Goal: Obtain resource: Download file/media

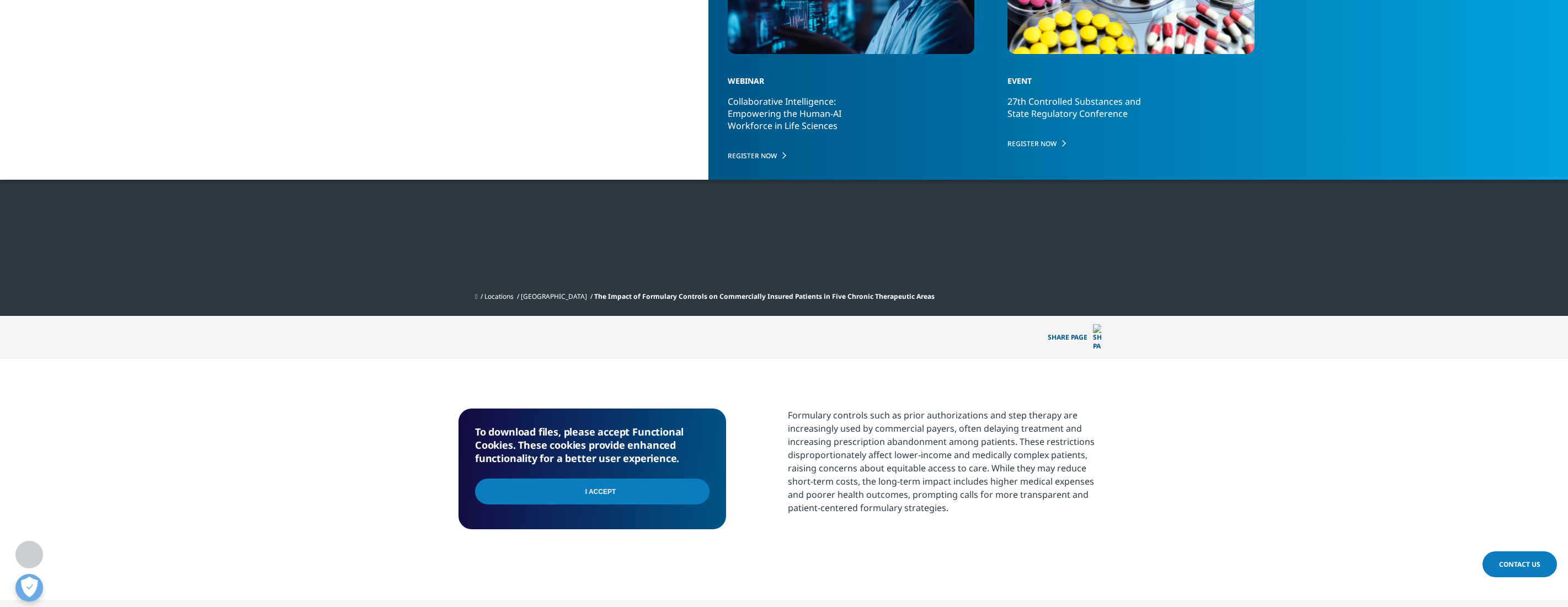
scroll to position [142, 651]
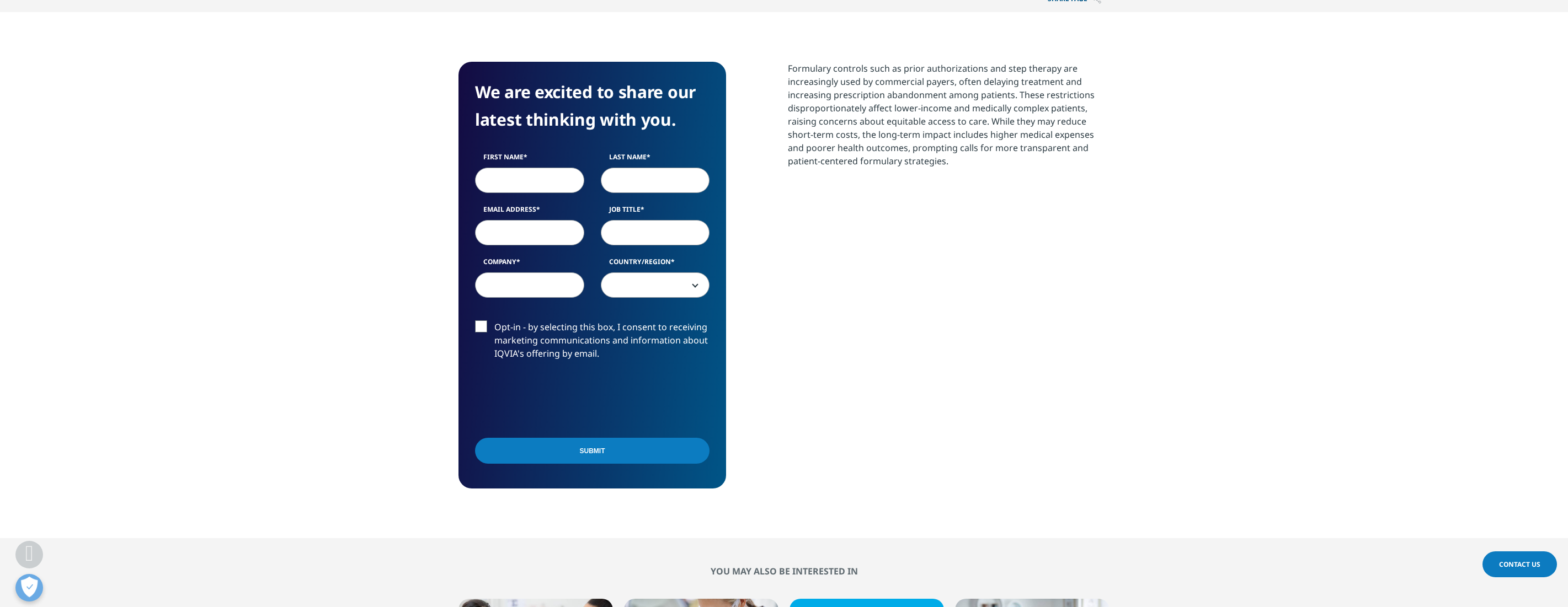
scroll to position [552, 0]
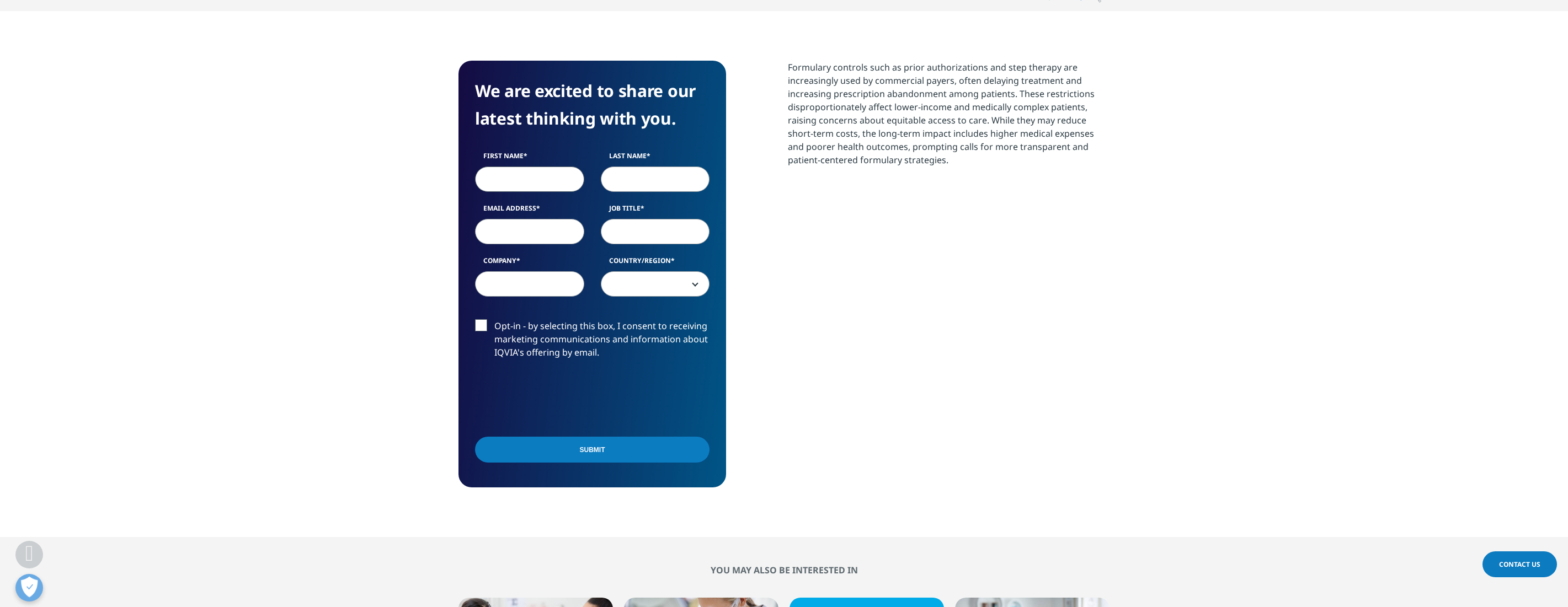
click at [540, 183] on input "First Name" at bounding box center [530, 180] width 110 height 26
type input "Grace"
type input "Lee"
type input "grace.lee@liviniti.com"
type input "Pharmacist"
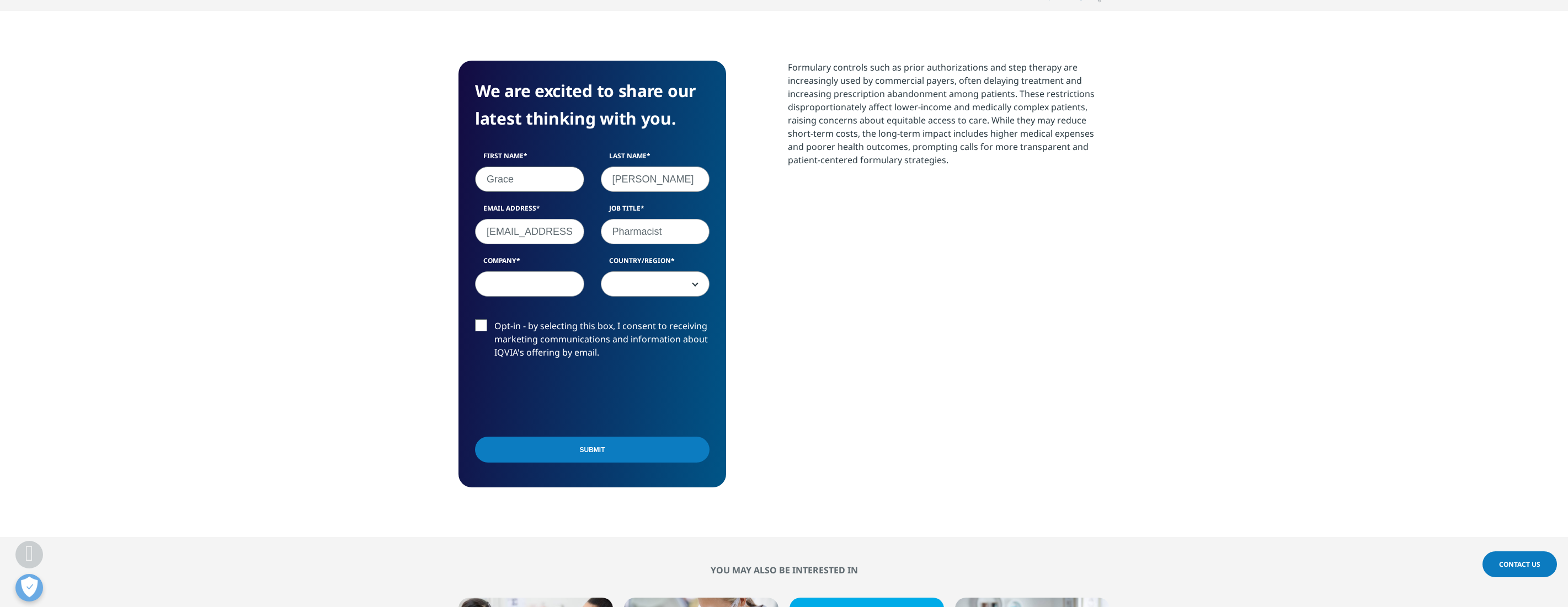
type input "Liviniti"
select select "[GEOGRAPHIC_DATA]"
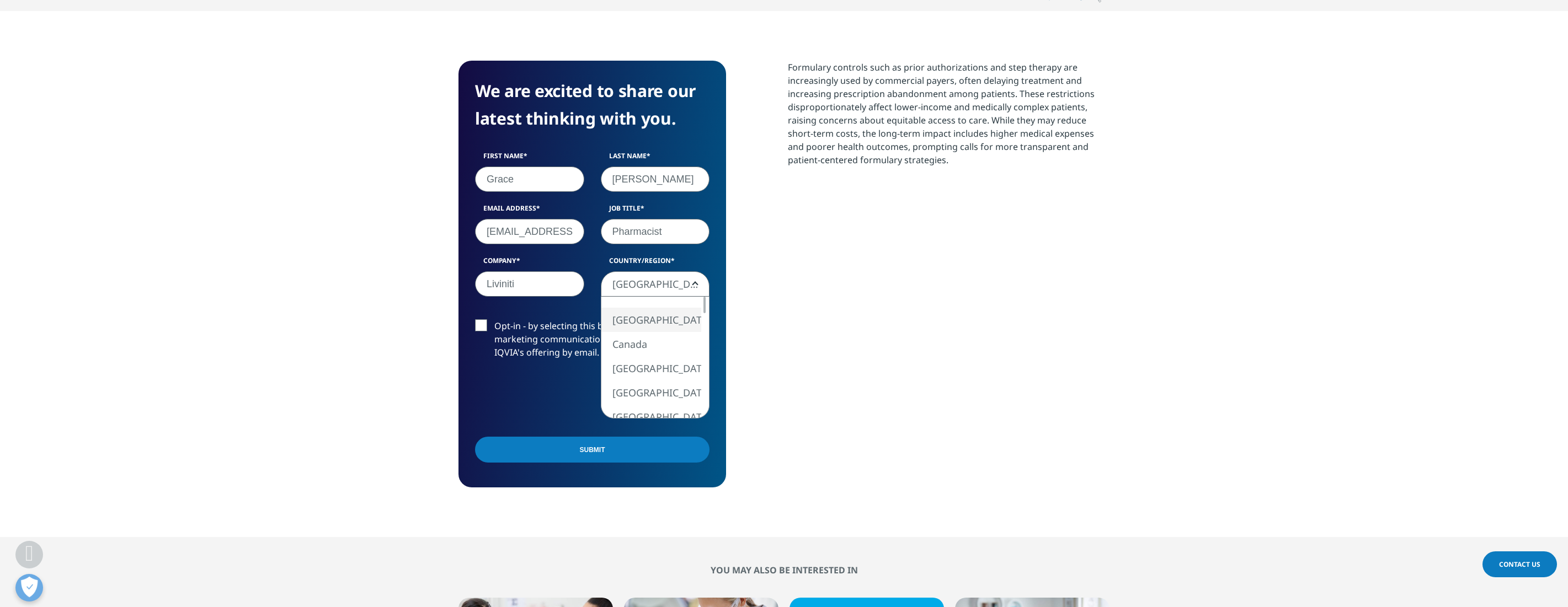
click at [668, 286] on span "[GEOGRAPHIC_DATA]" at bounding box center [655, 285] width 108 height 26
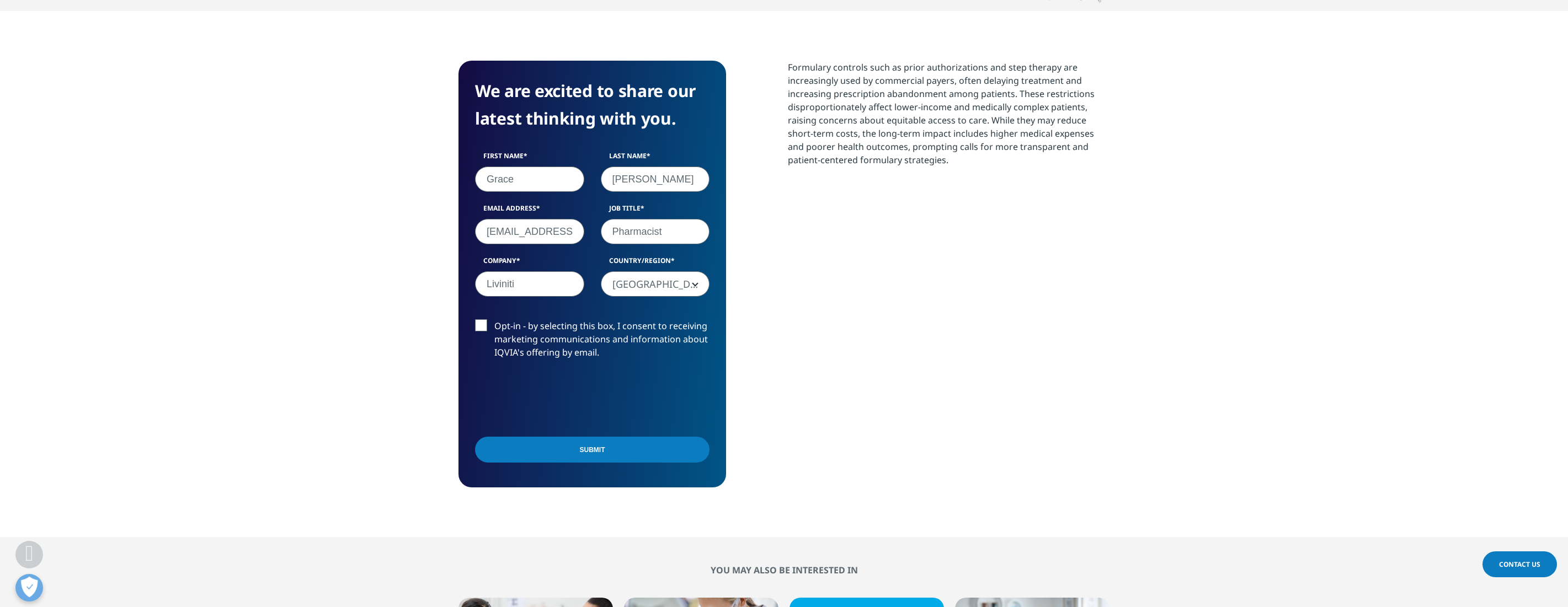
click at [668, 286] on span "[GEOGRAPHIC_DATA]" at bounding box center [655, 285] width 108 height 26
click at [592, 456] on input "Submit" at bounding box center [592, 449] width 234 height 26
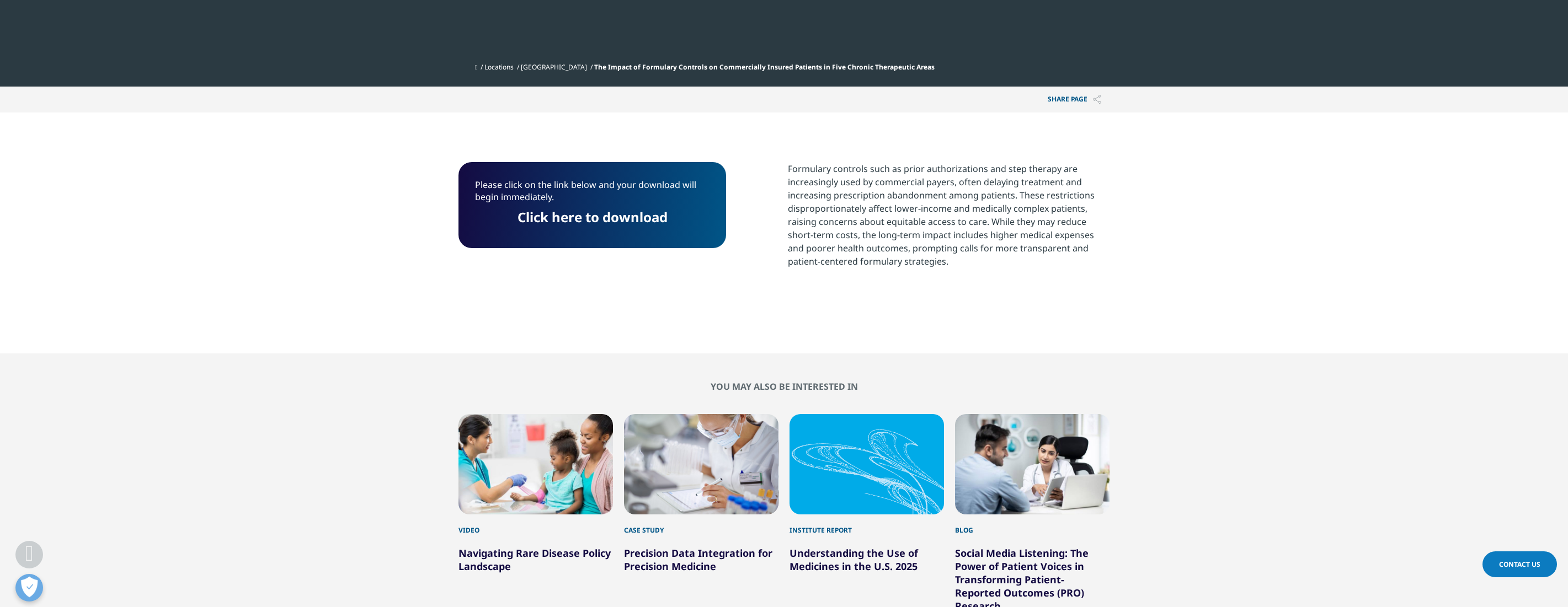
scroll to position [408, 0]
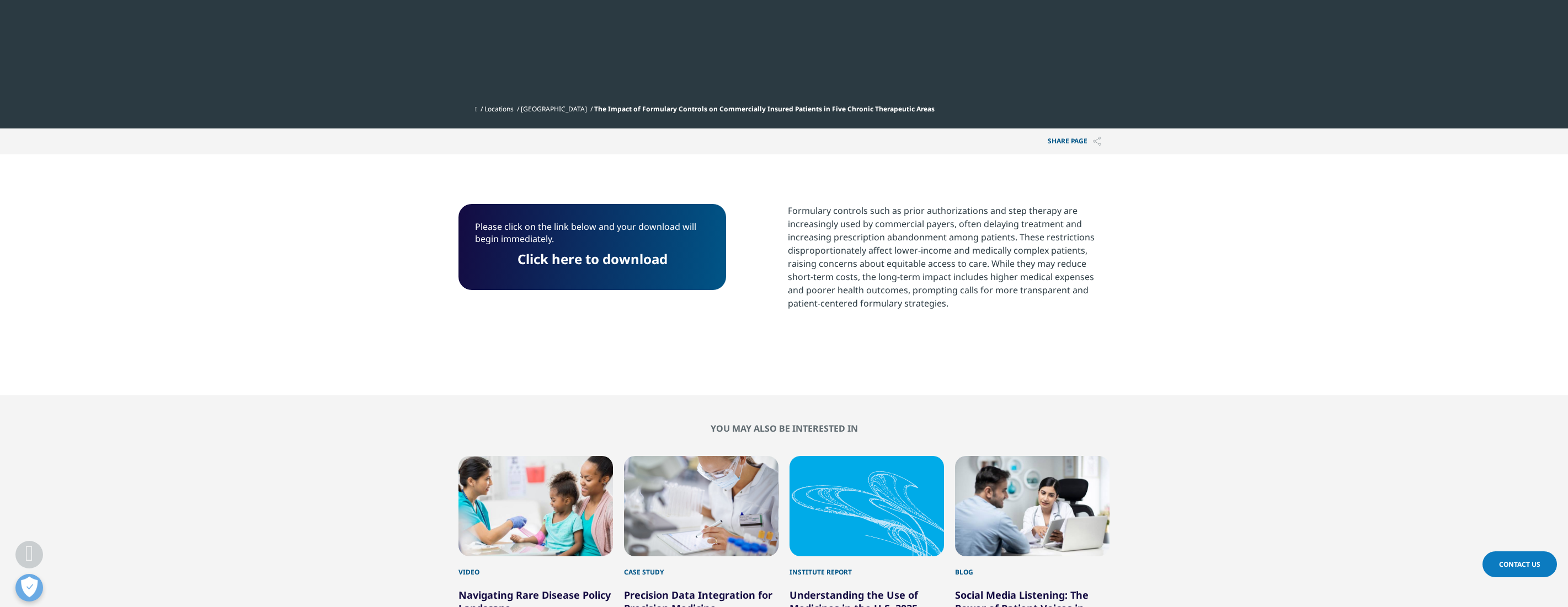
click at [568, 261] on link "Click here to download" at bounding box center [592, 259] width 150 height 18
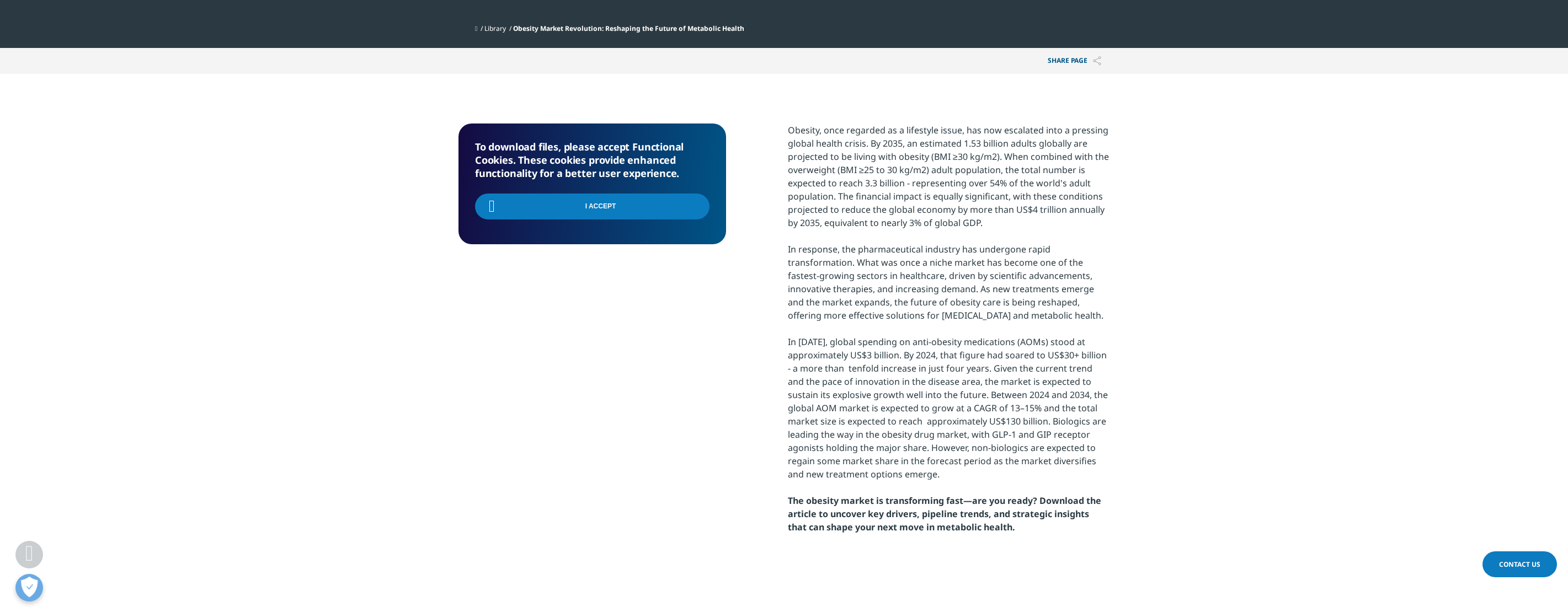
scroll to position [438, 651]
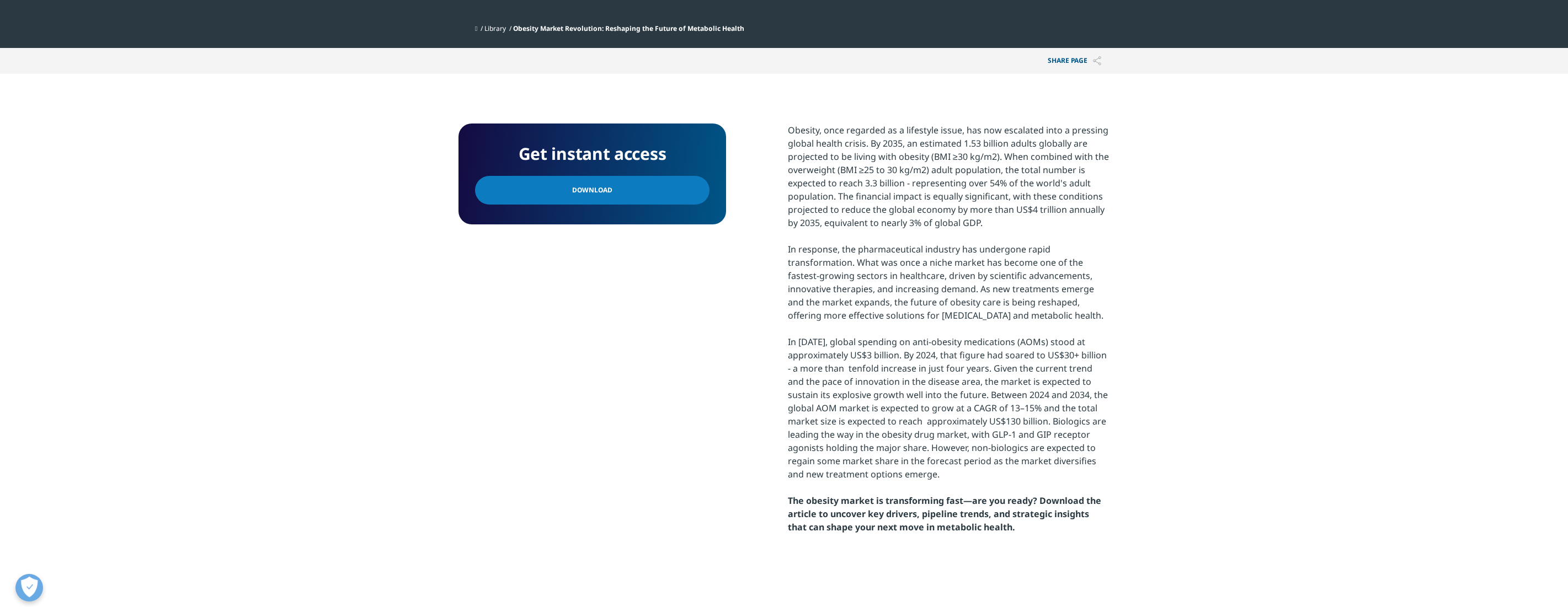
scroll to position [438, 651]
click at [556, 189] on link "Download" at bounding box center [592, 190] width 234 height 29
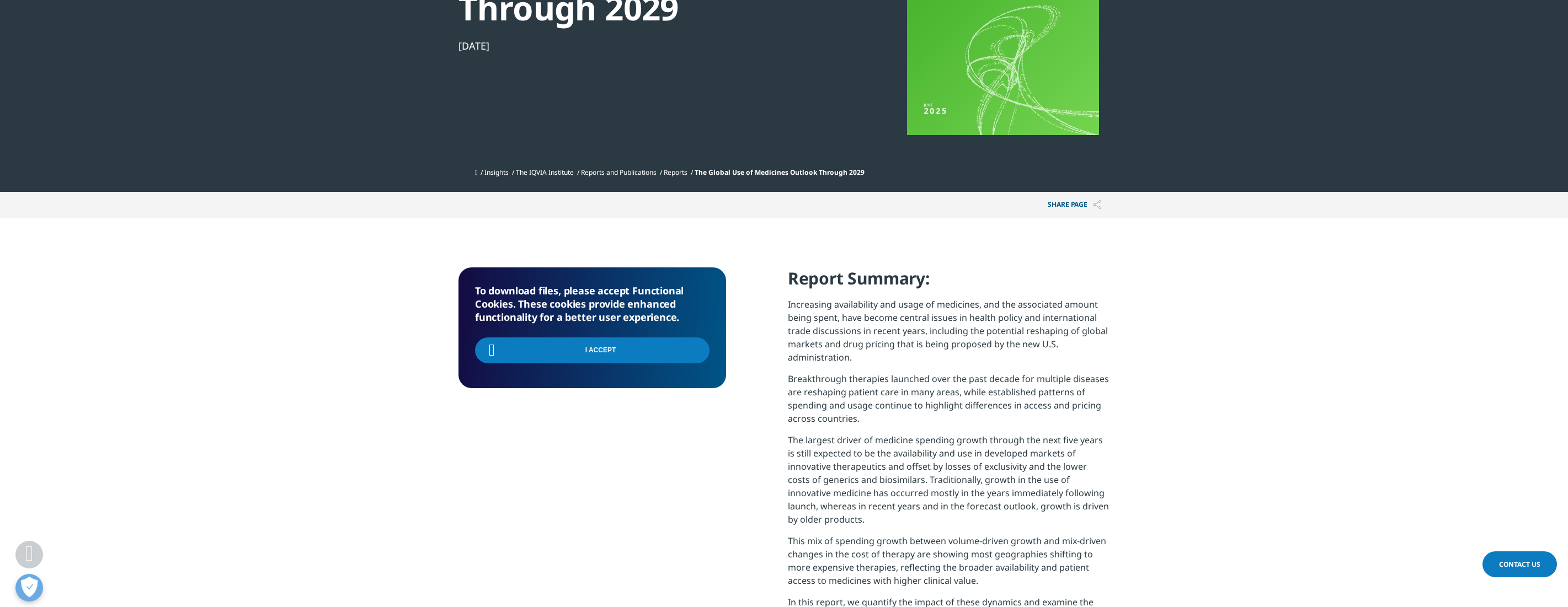
scroll to position [443, 651]
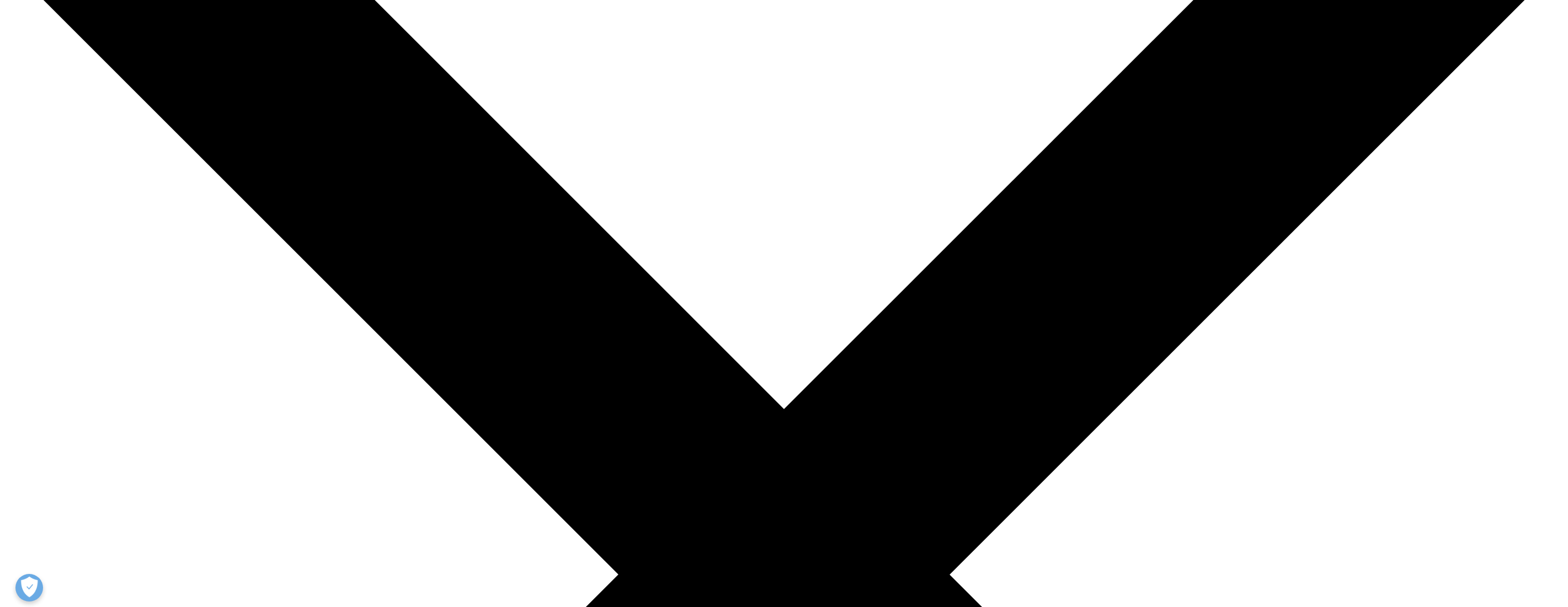
scroll to position [443, 651]
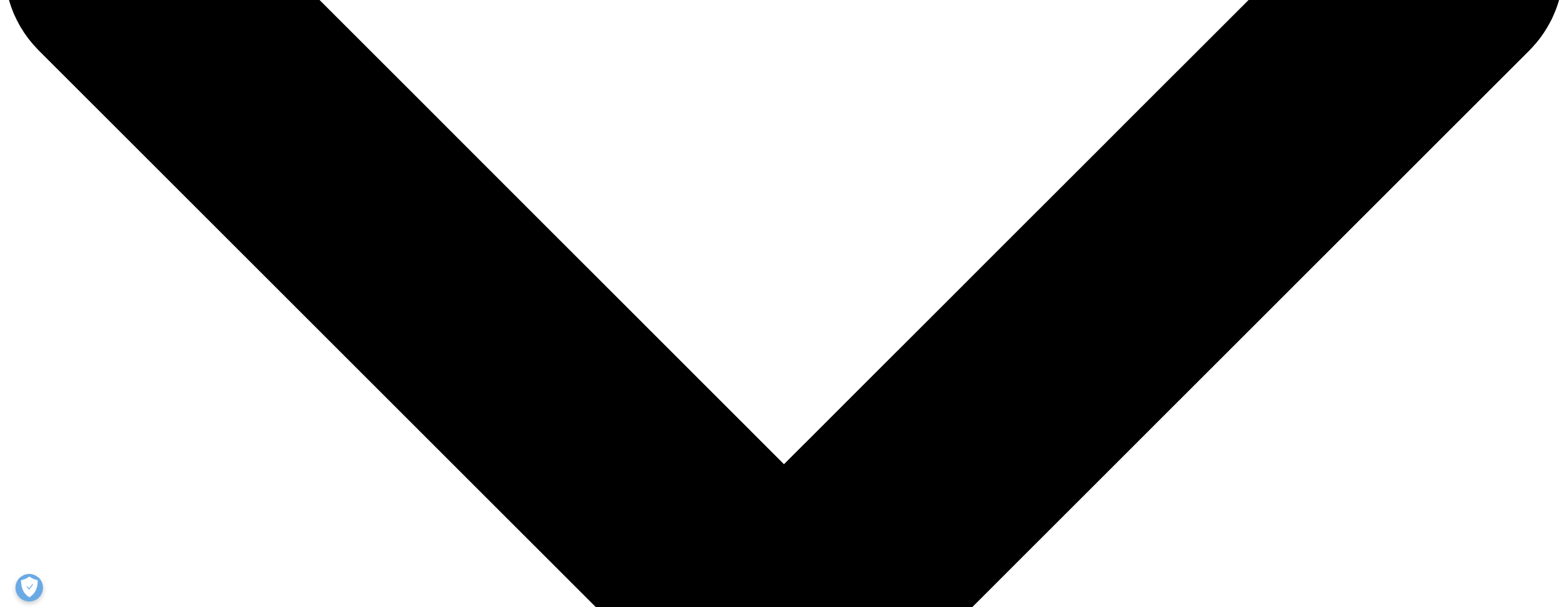
scroll to position [199, 651]
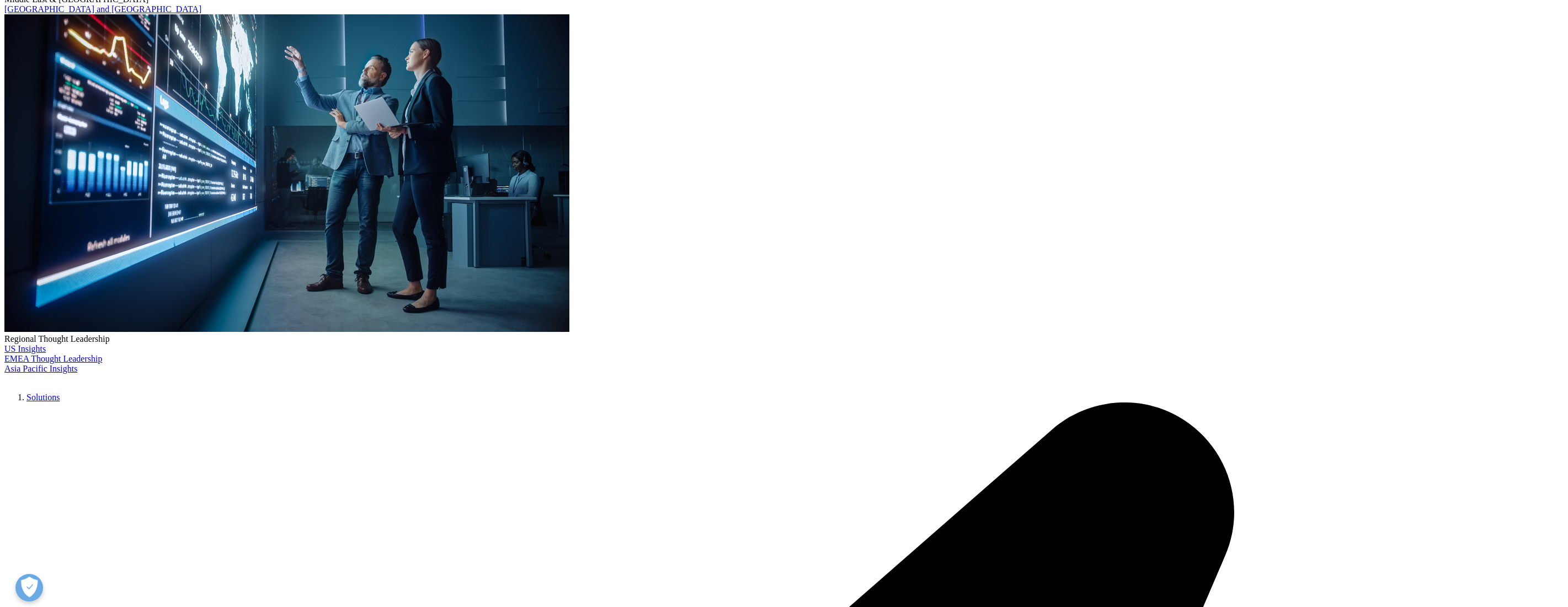
scroll to position [199, 651]
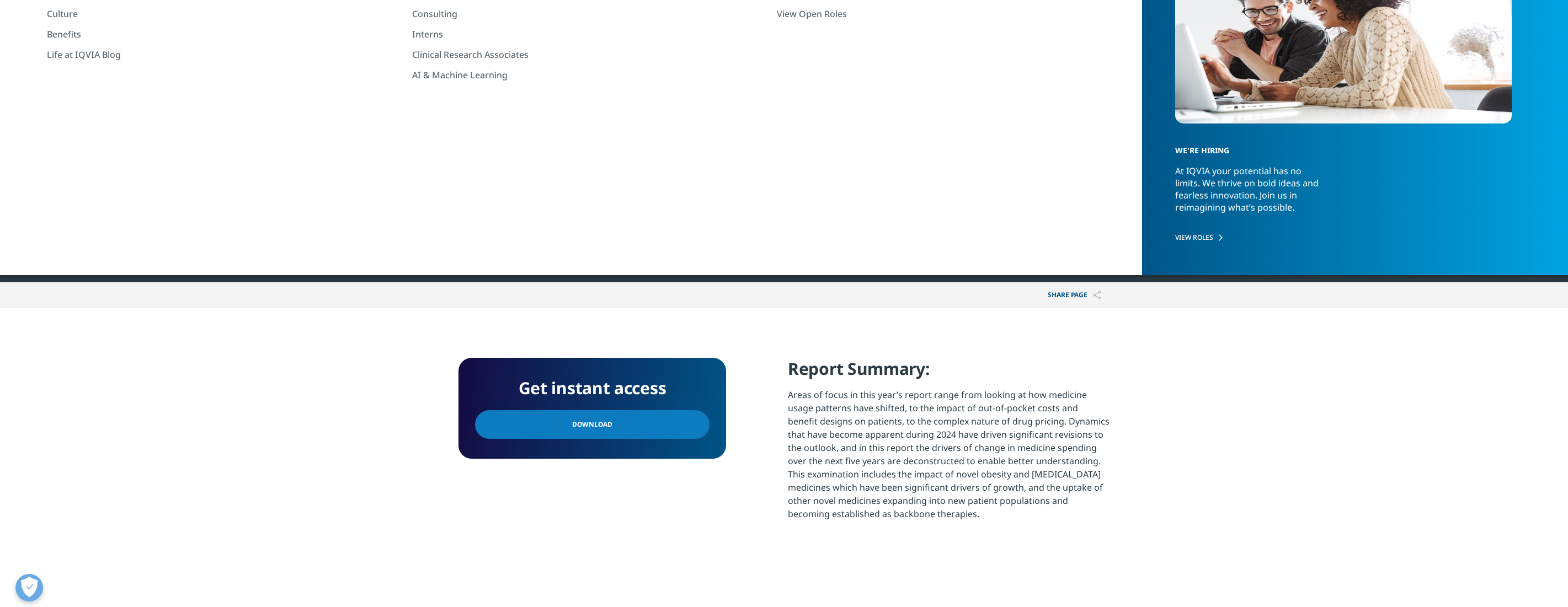
click at [665, 420] on link "Download" at bounding box center [592, 424] width 234 height 29
